Goal: Task Accomplishment & Management: Use online tool/utility

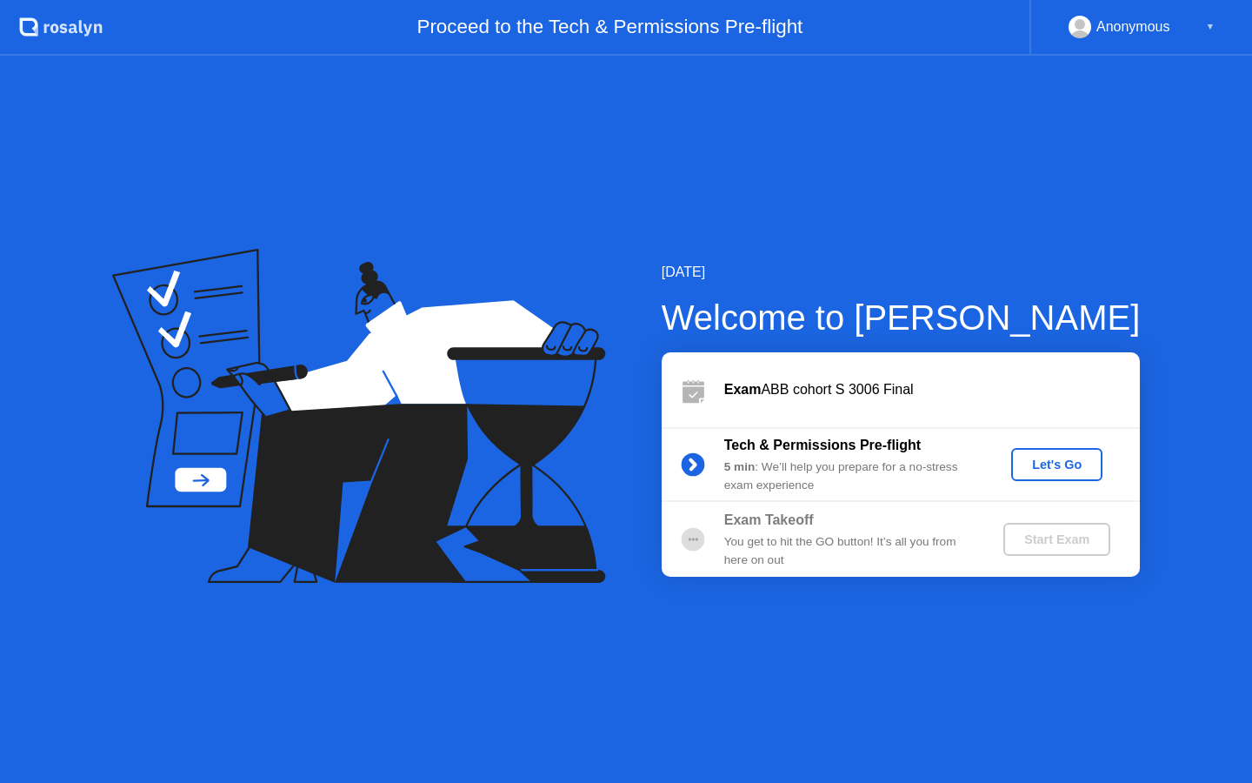
click at [1043, 458] on div "Let's Go" at bounding box center [1057, 465] width 77 height 14
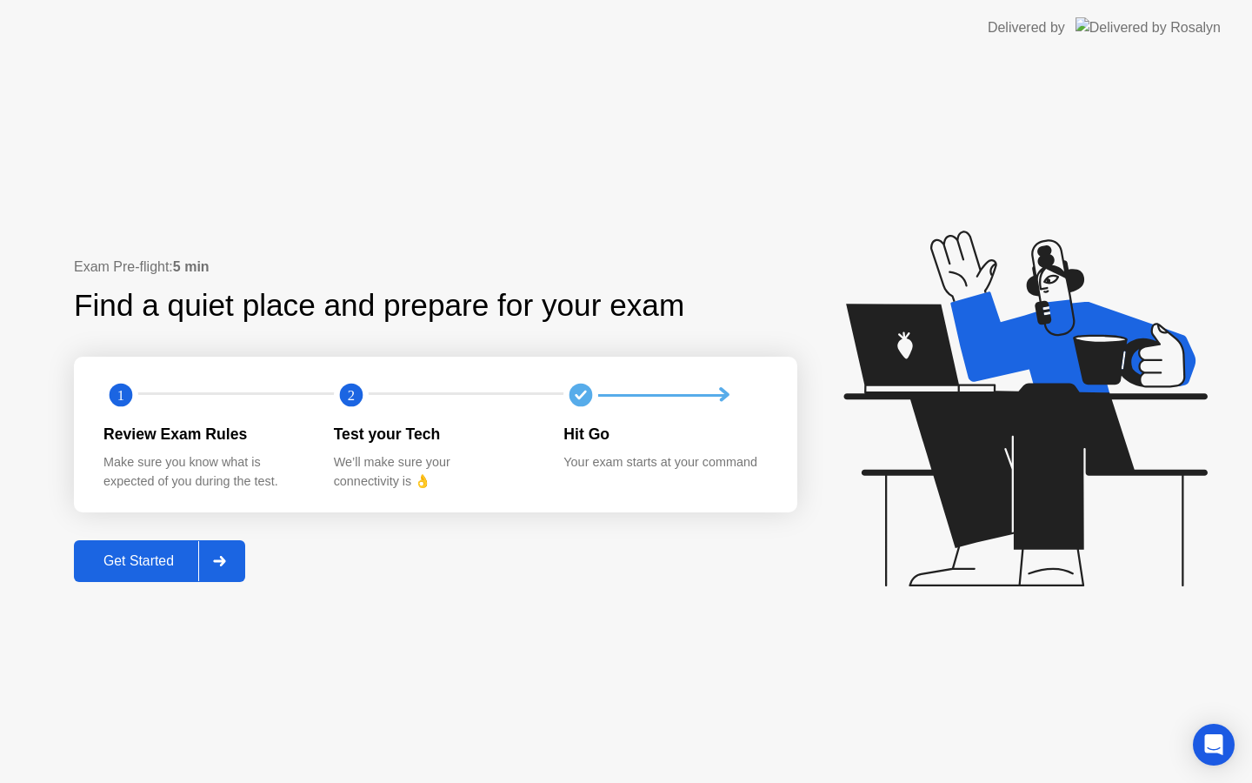
click at [137, 566] on div "Get Started" at bounding box center [138, 561] width 119 height 16
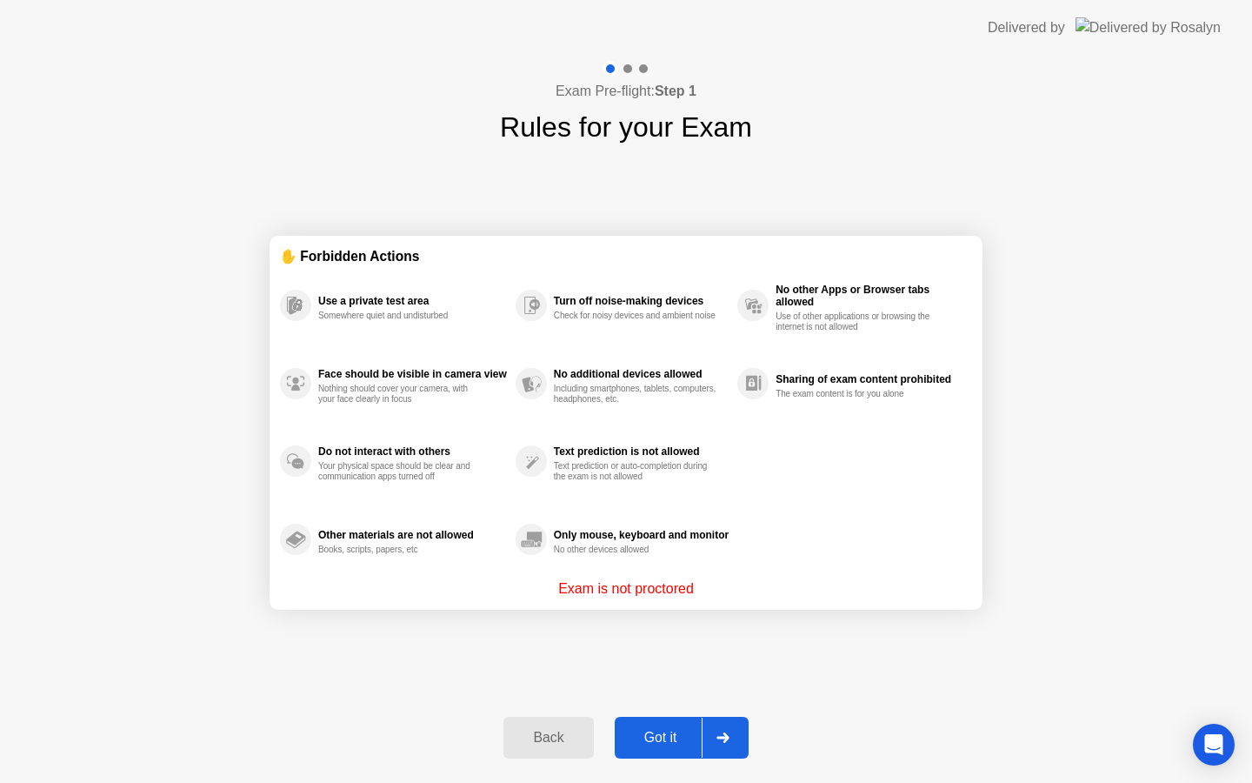
click at [669, 718] on button "Got it" at bounding box center [682, 738] width 134 height 42
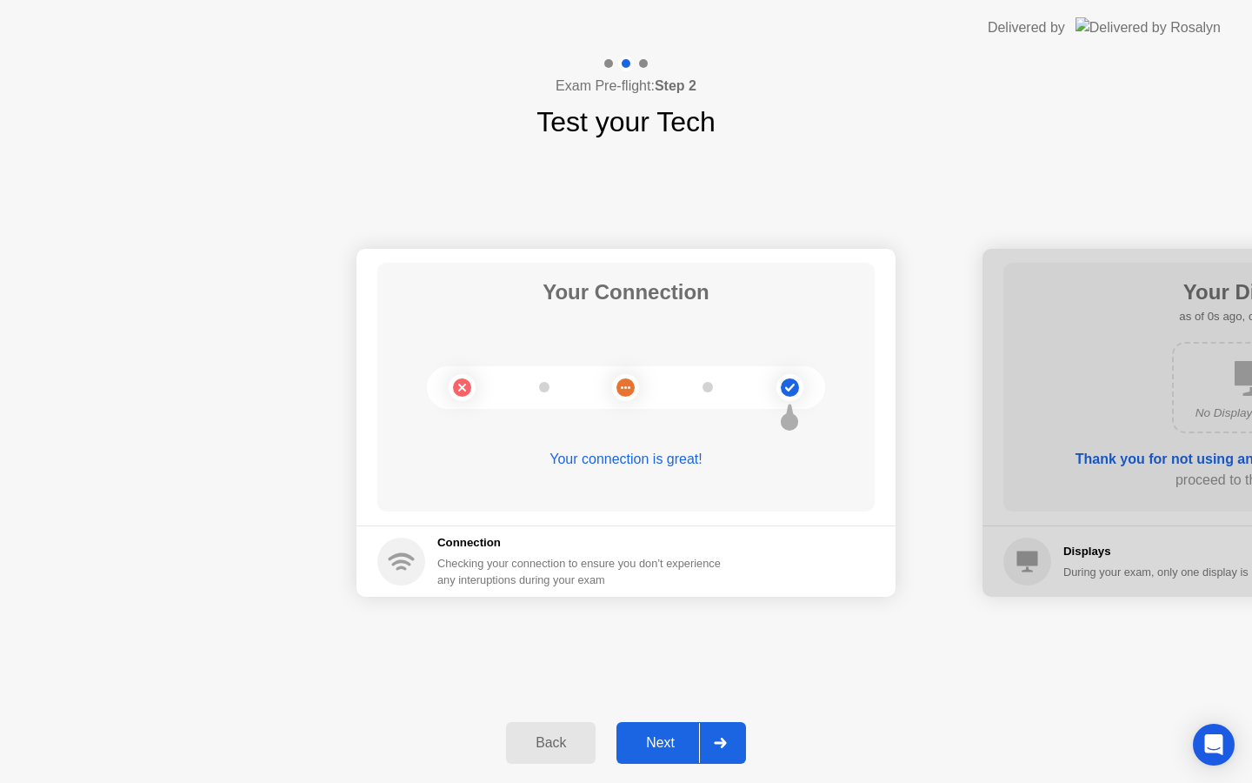
click at [658, 755] on button "Next" at bounding box center [682, 743] width 130 height 42
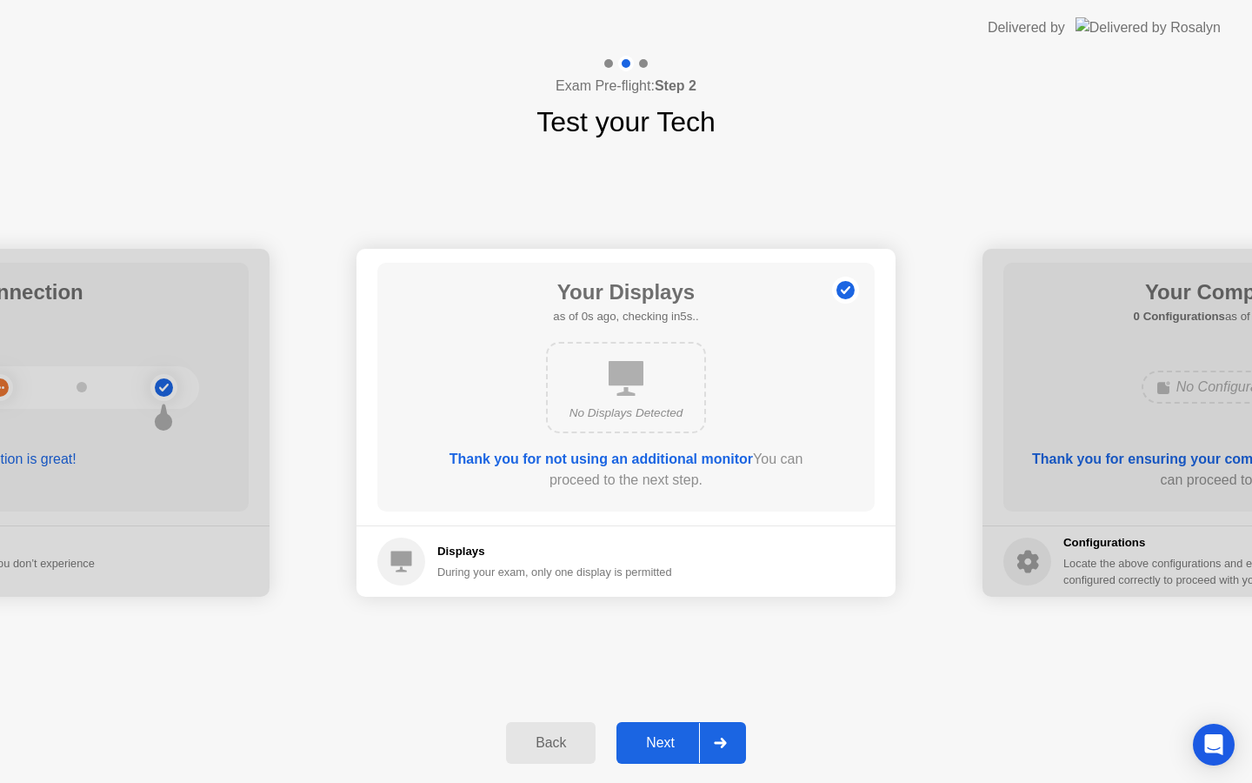
click at [658, 751] on div "Next" at bounding box center [660, 743] width 77 height 16
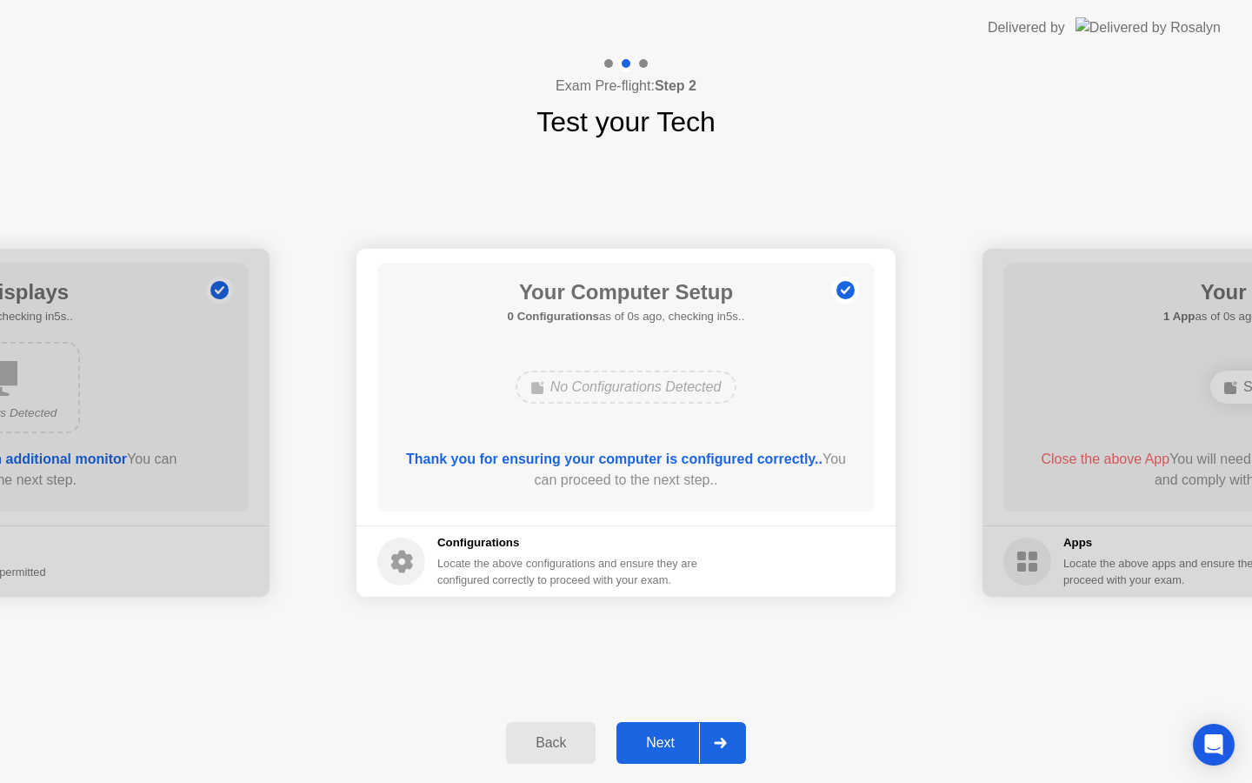
click at [658, 753] on button "Next" at bounding box center [682, 743] width 130 height 42
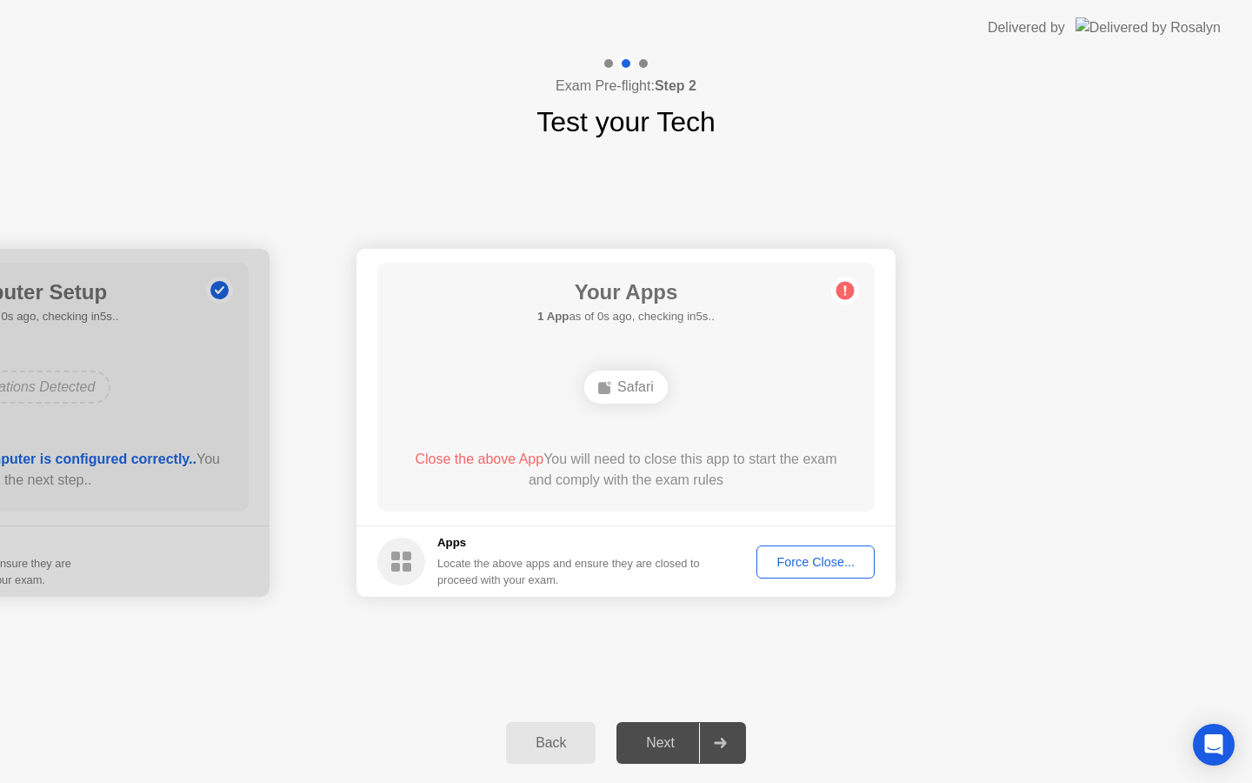
click at [786, 558] on div "Force Close..." at bounding box center [816, 562] width 106 height 14
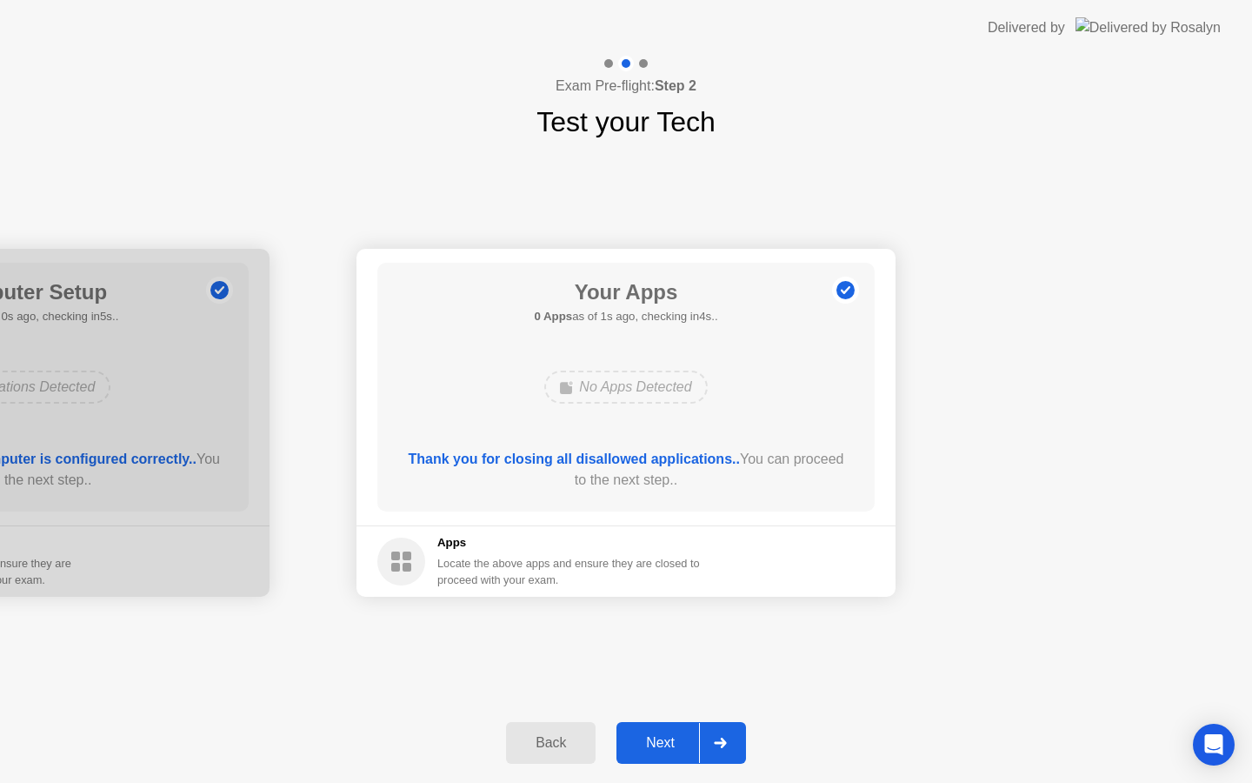
click at [652, 727] on button "Next" at bounding box center [682, 743] width 130 height 42
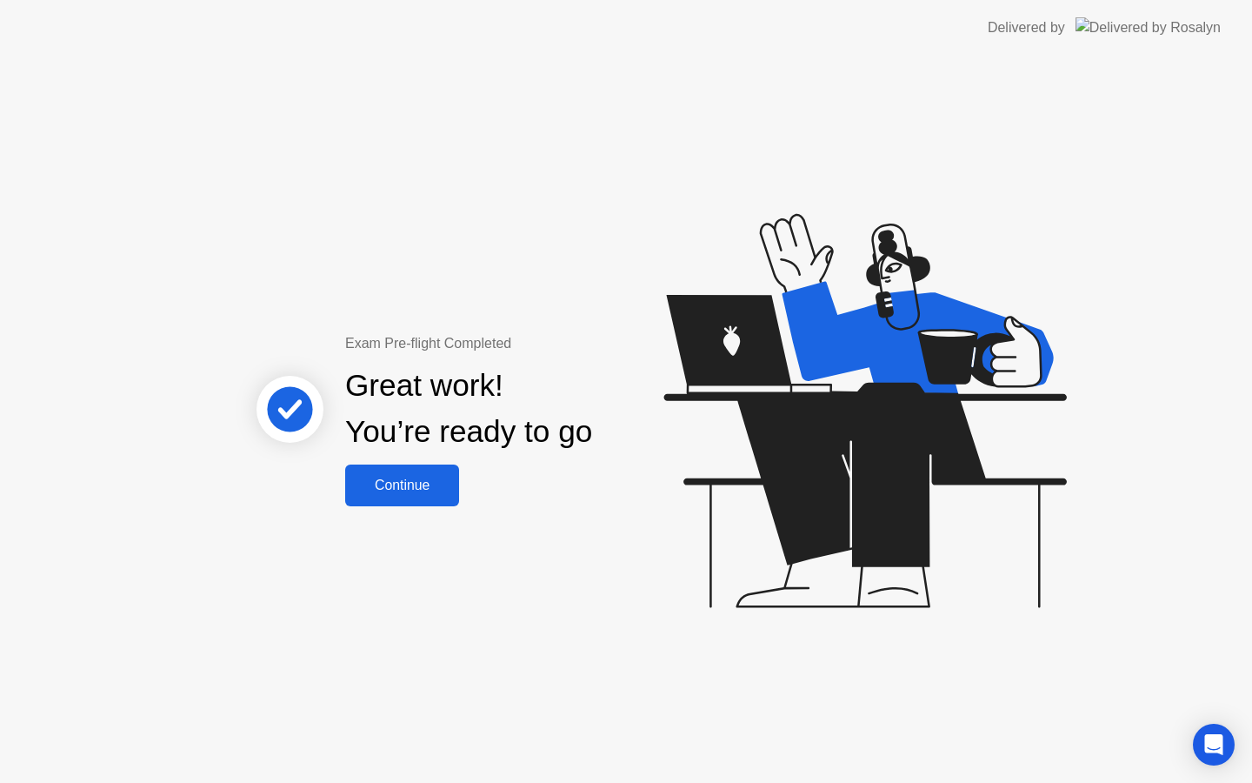
click at [411, 507] on div "Exam Pre-flight Completed Great work! You’re ready to go Continue" at bounding box center [626, 419] width 1252 height 727
click at [411, 484] on div "Continue" at bounding box center [403, 486] width 104 height 16
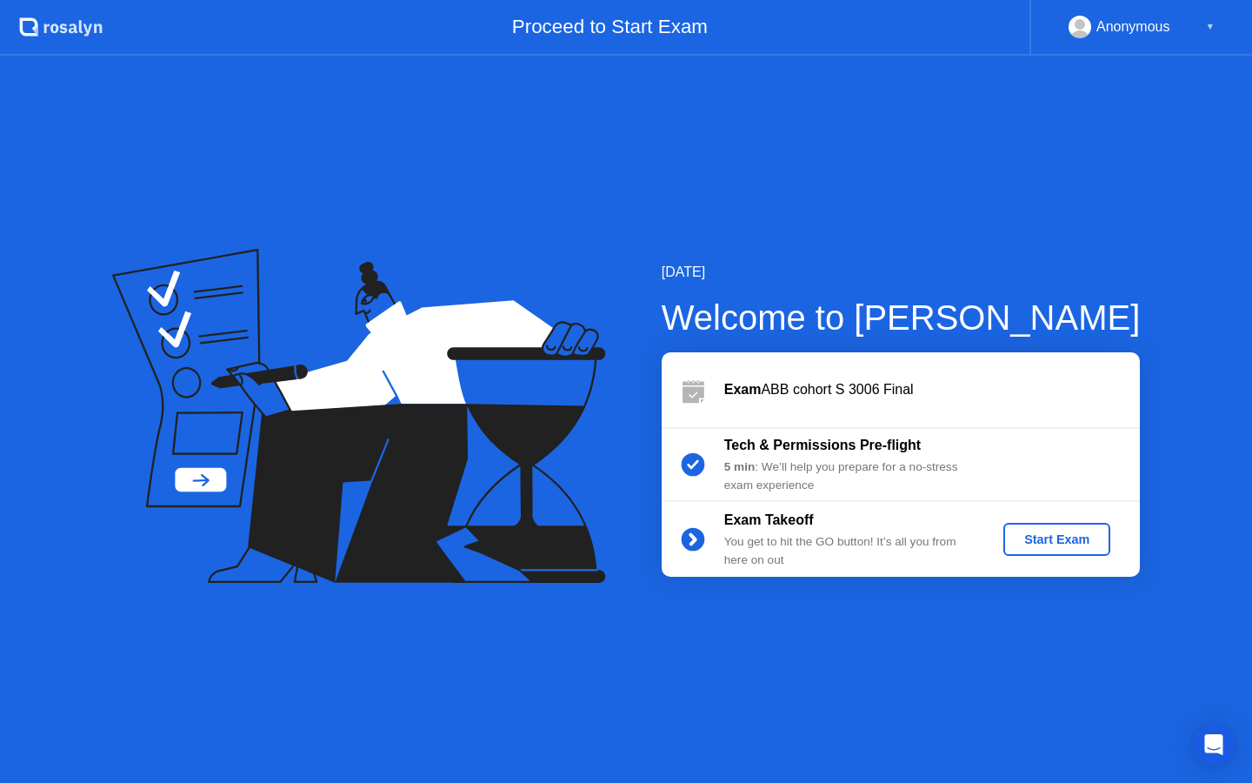
click at [1037, 544] on div "Start Exam" at bounding box center [1057, 539] width 93 height 14
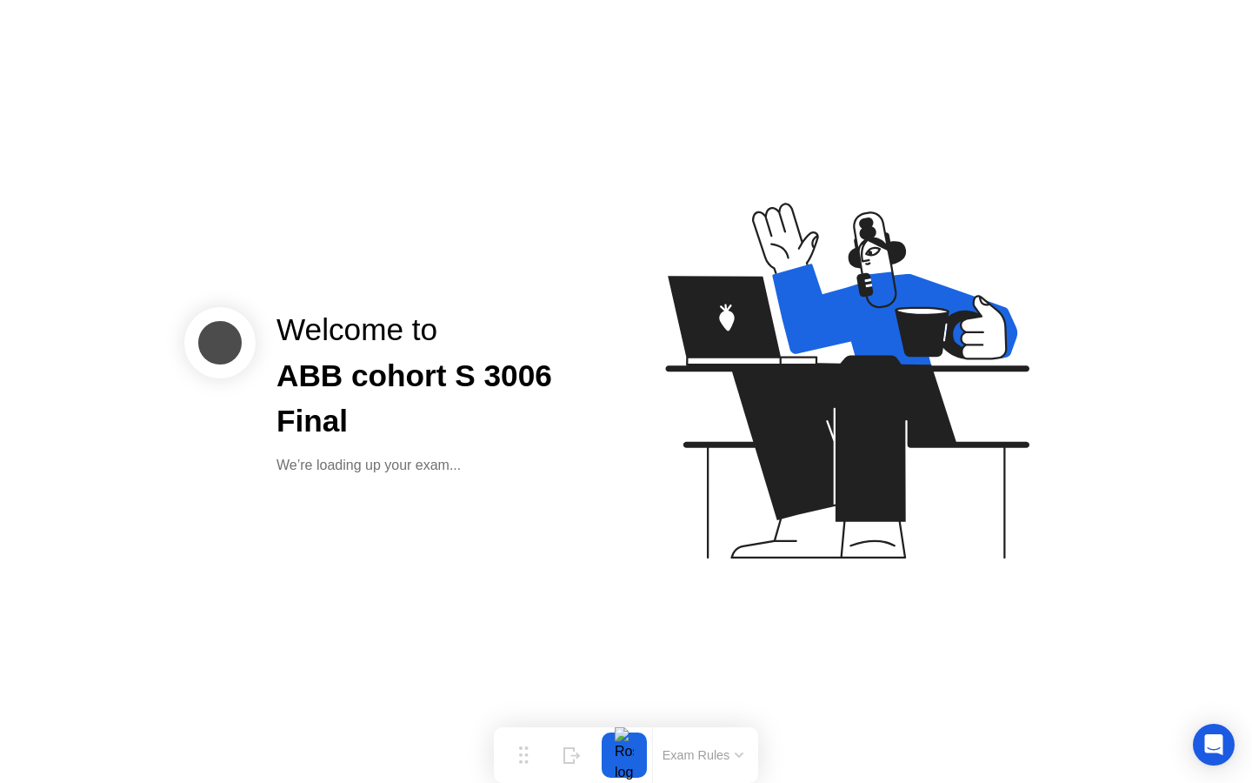
click at [943, 520] on icon at bounding box center [843, 388] width 449 height 445
